Goal: Task Accomplishment & Management: Complete application form

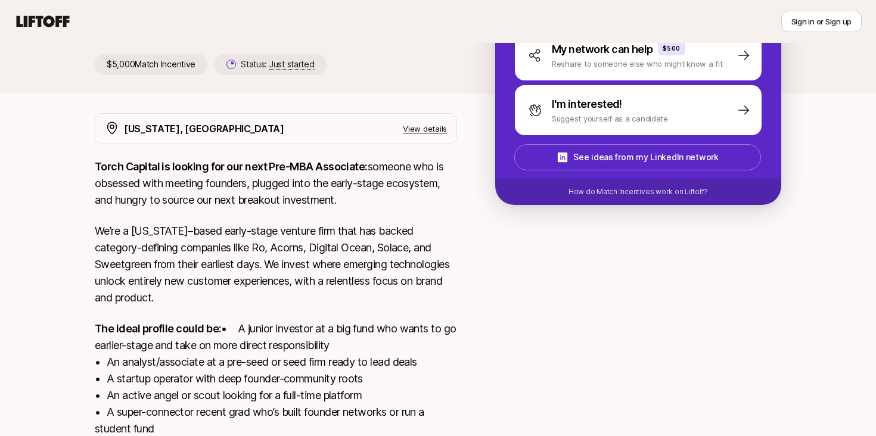
scroll to position [303, 0]
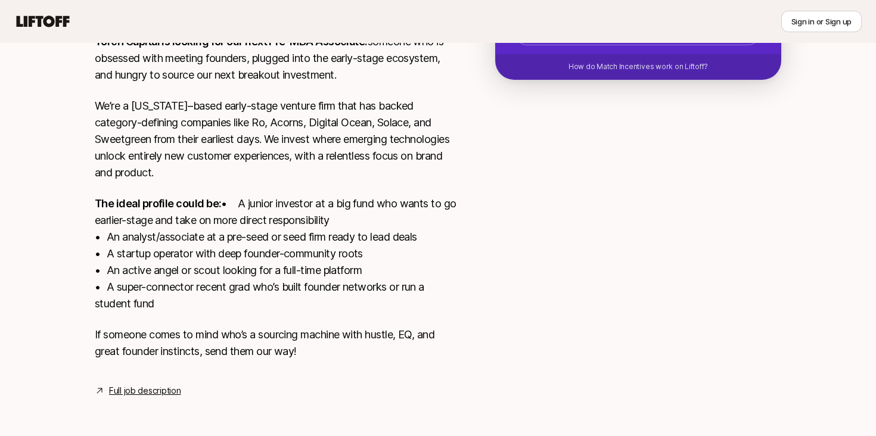
click at [153, 392] on link "Full job description" at bounding box center [145, 391] width 72 height 14
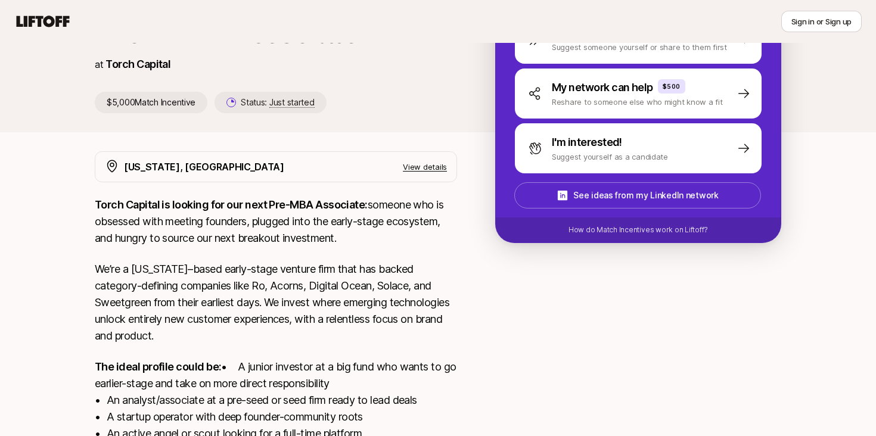
scroll to position [76, 0]
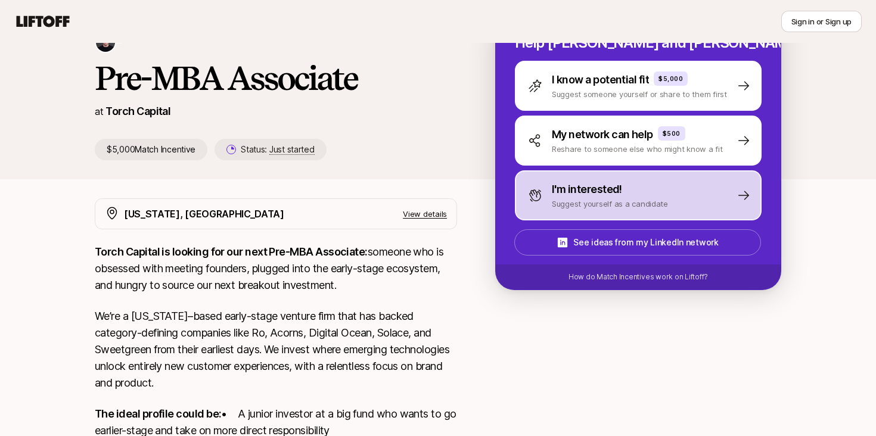
click at [571, 194] on p "I'm interested!" at bounding box center [587, 189] width 70 height 17
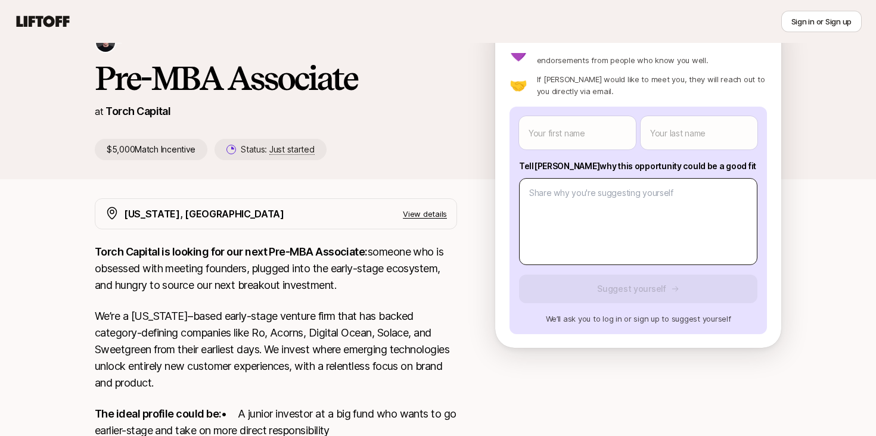
scroll to position [0, 0]
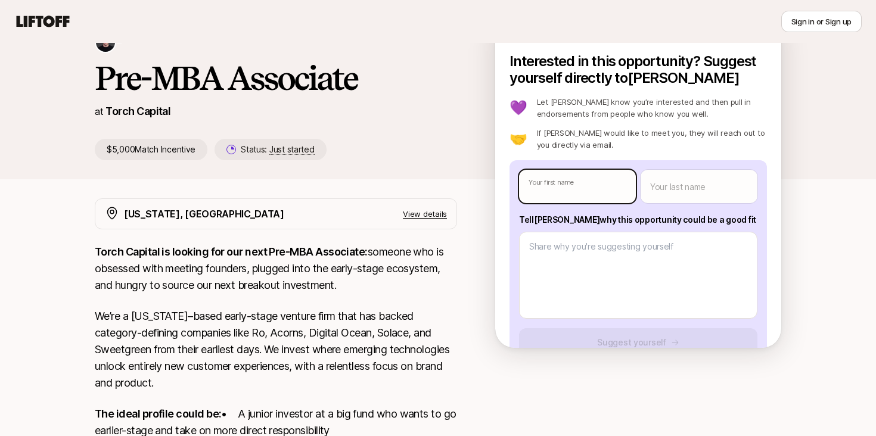
type textarea "x"
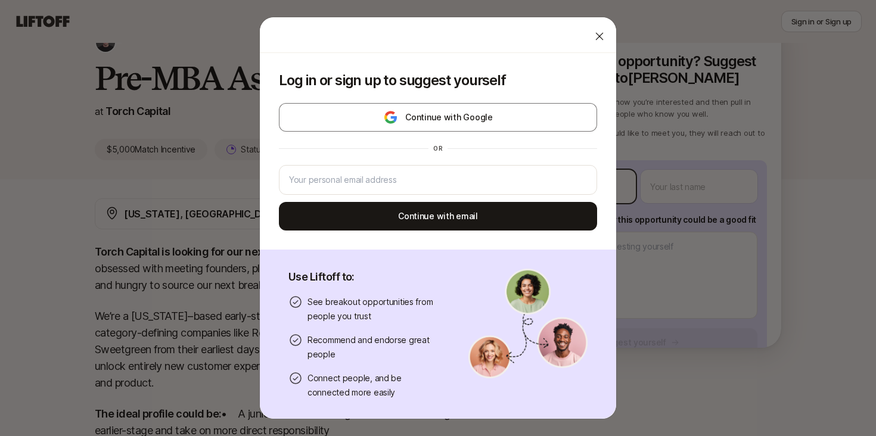
click at [584, 184] on body "New to Liftoff? See how it works Sign in or Sign up Sign in or Sign up [PERSON_…" at bounding box center [438, 142] width 876 height 436
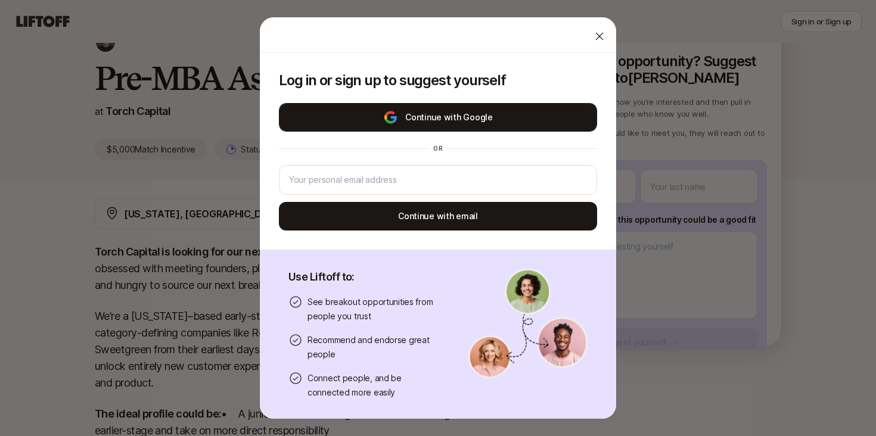
click at [507, 111] on button "Continue with Google" at bounding box center [438, 117] width 318 height 29
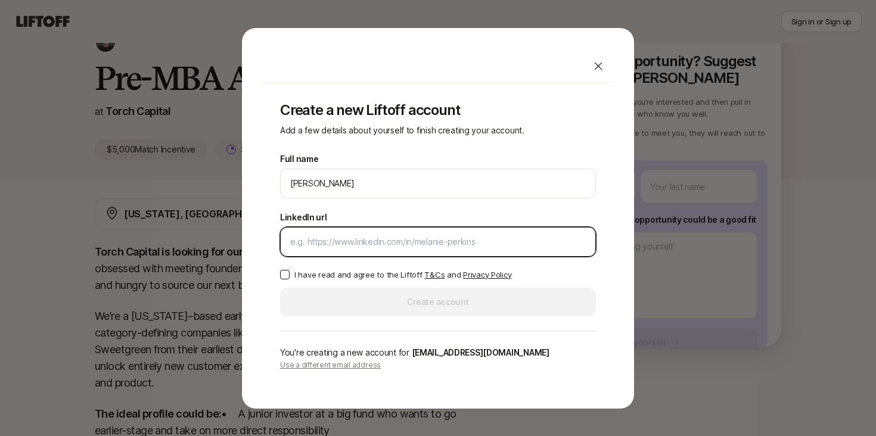
paste input "[URL][DOMAIN_NAME][PERSON_NAME]"
type input "[URL][DOMAIN_NAME][PERSON_NAME]"
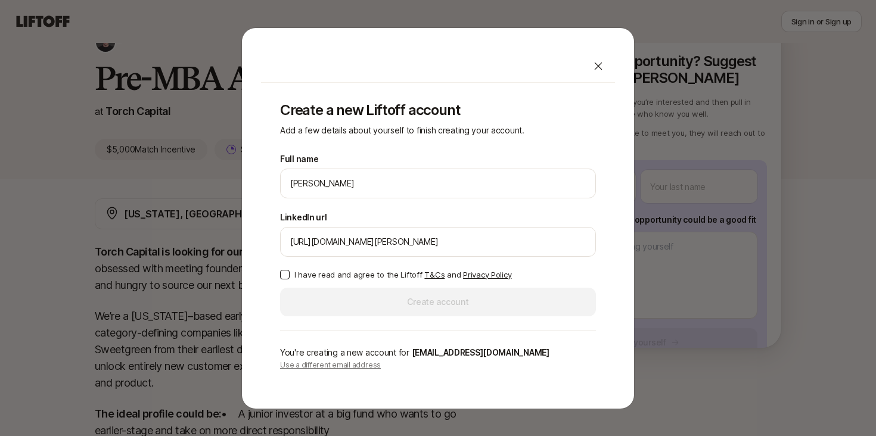
click at [283, 274] on button "I have read and agree to the Liftoff T&Cs and Privacy Policy" at bounding box center [285, 275] width 10 height 10
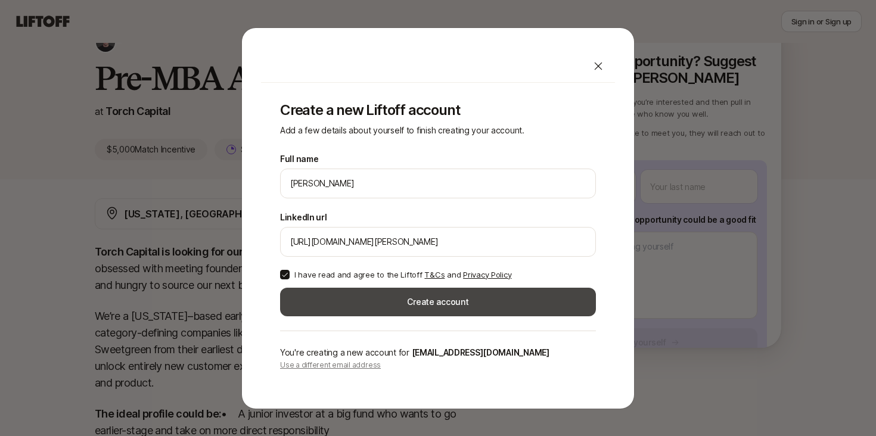
click at [373, 299] on button "Create account" at bounding box center [438, 302] width 316 height 29
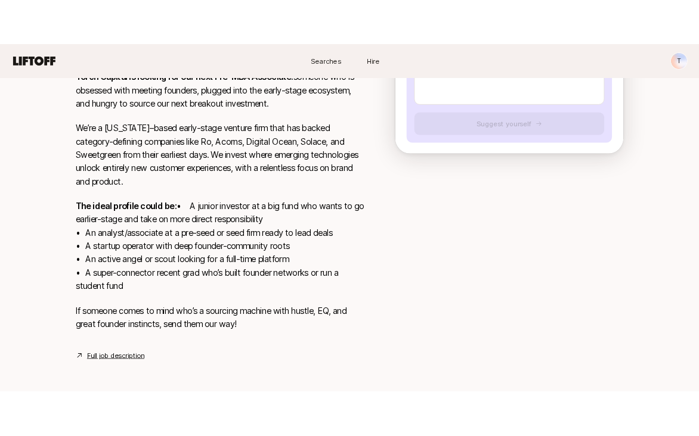
scroll to position [303, 0]
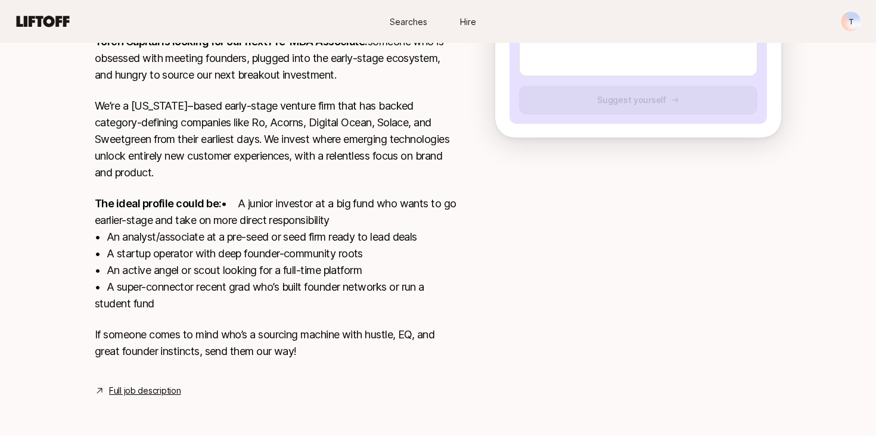
click at [159, 390] on link "Full job description" at bounding box center [145, 391] width 72 height 14
type textarea "x"
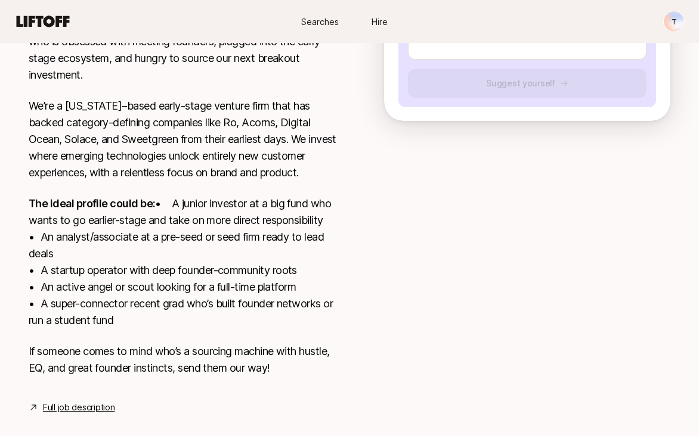
scroll to position [0, 0]
